Goal: Task Accomplishment & Management: Complete application form

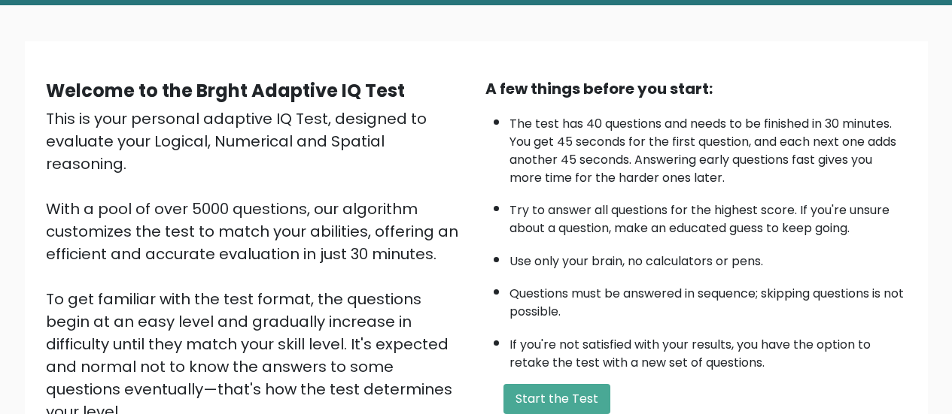
scroll to position [83, 0]
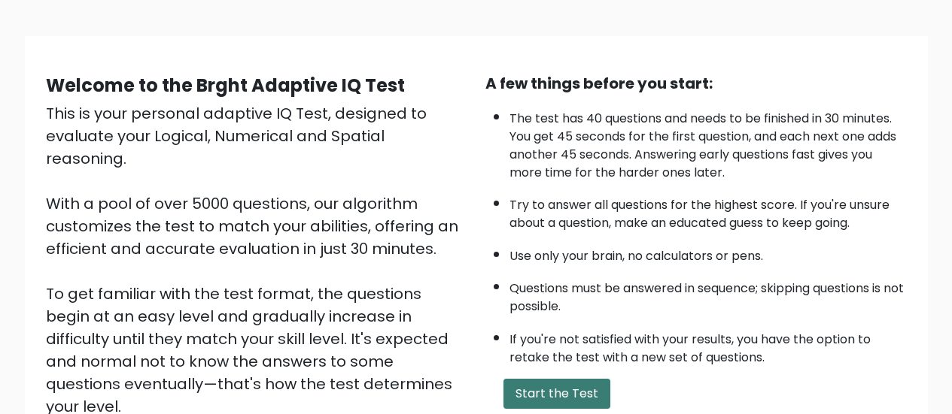
click at [541, 393] on button "Start the Test" at bounding box center [556, 394] width 107 height 30
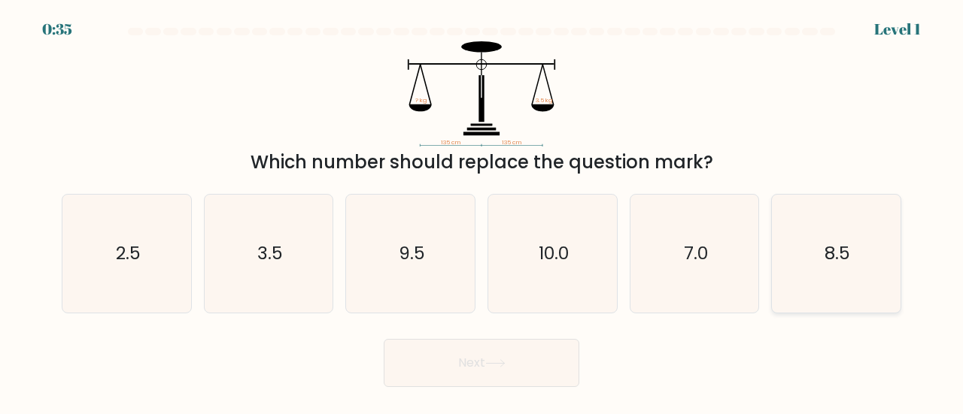
click at [838, 284] on icon "8.5" at bounding box center [836, 254] width 118 height 118
click at [482, 211] on input "f. 8.5" at bounding box center [481, 210] width 1 height 4
radio input "true"
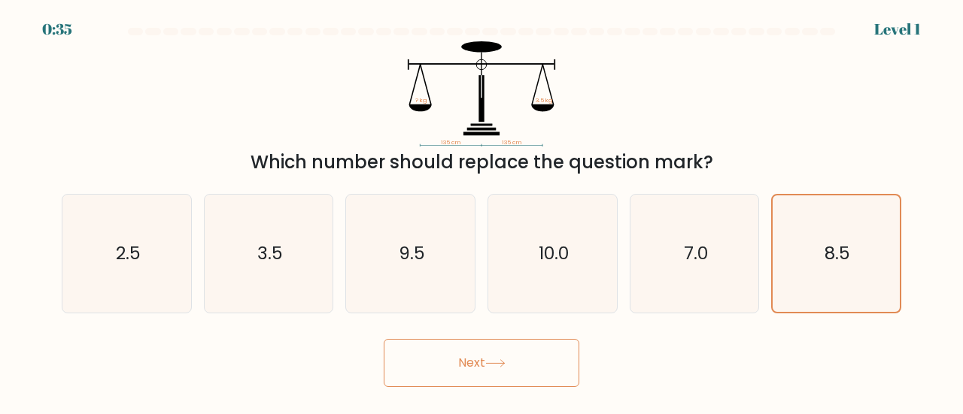
click at [499, 369] on button "Next" at bounding box center [482, 363] width 196 height 48
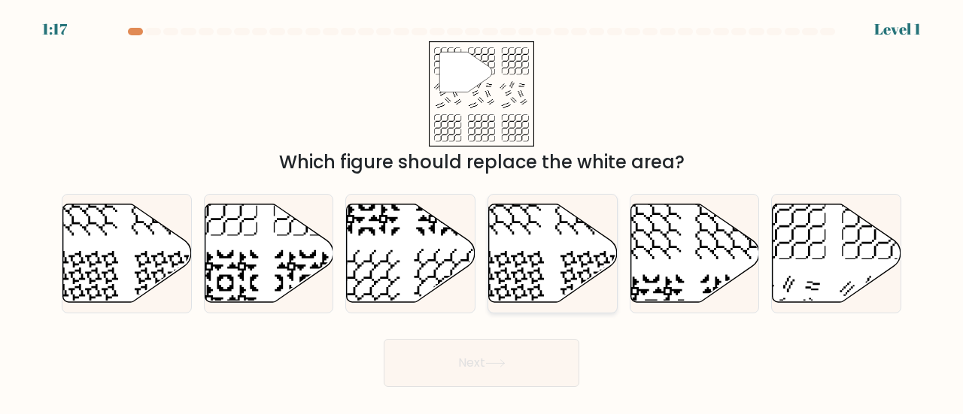
click at [557, 266] on icon at bounding box center [553, 253] width 129 height 99
click at [482, 211] on input "d." at bounding box center [481, 210] width 1 height 4
radio input "true"
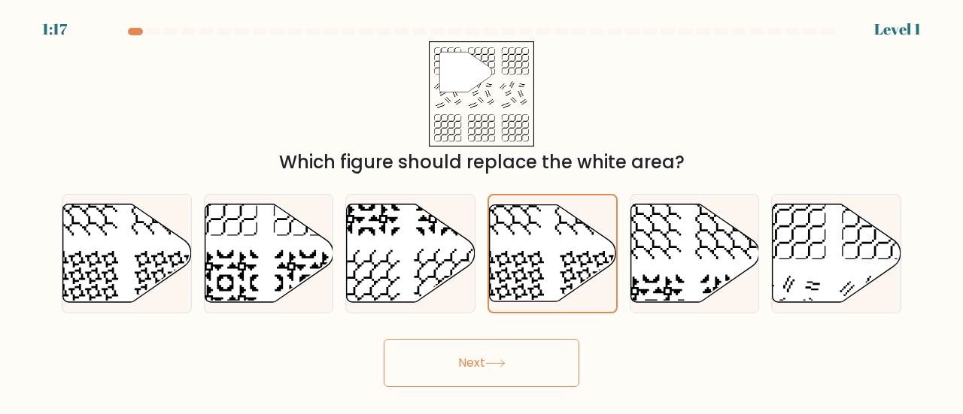
click at [524, 366] on button "Next" at bounding box center [482, 363] width 196 height 48
